Goal: Find specific page/section: Find specific page/section

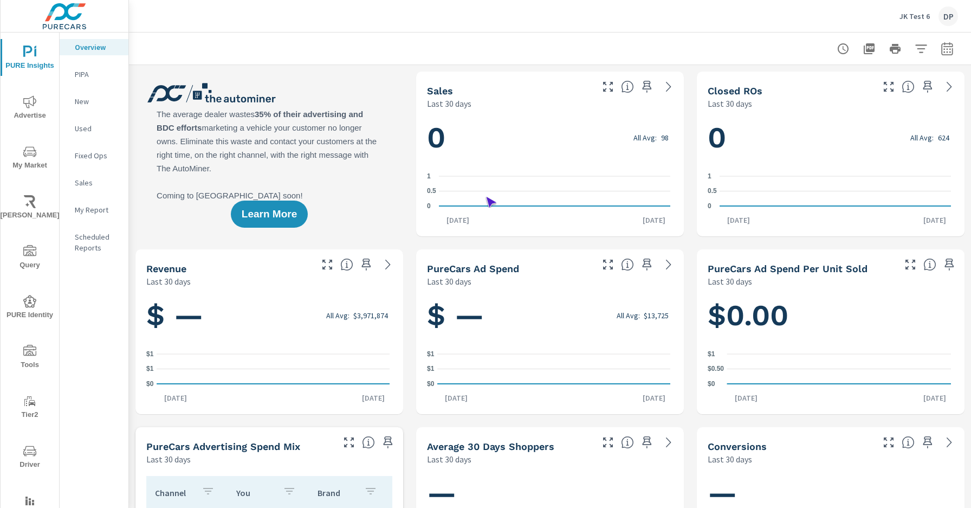
scroll to position [1, 0]
click at [28, 457] on span "Driver" at bounding box center [30, 457] width 52 height 27
